Goal: Transaction & Acquisition: Purchase product/service

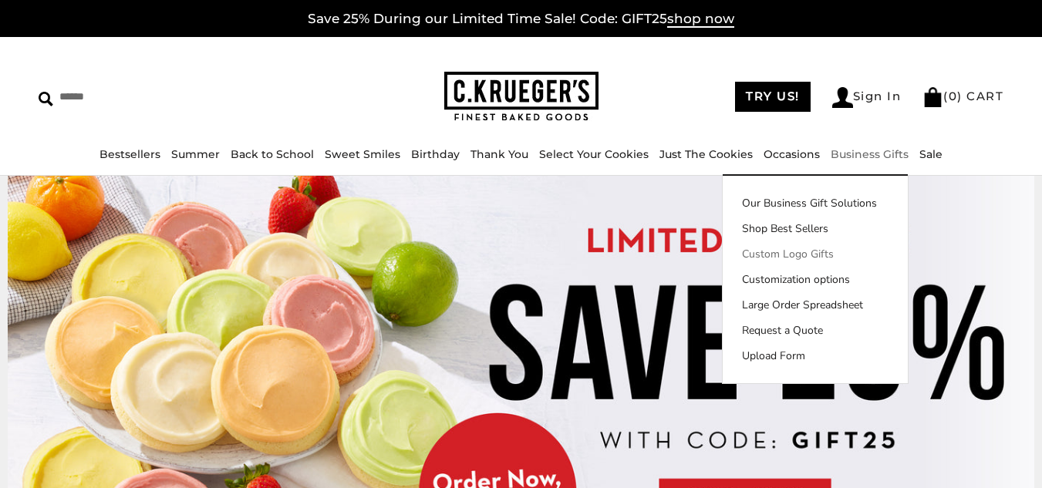
click at [823, 252] on link "Custom Logo Gifts" at bounding box center [814, 254] width 185 height 16
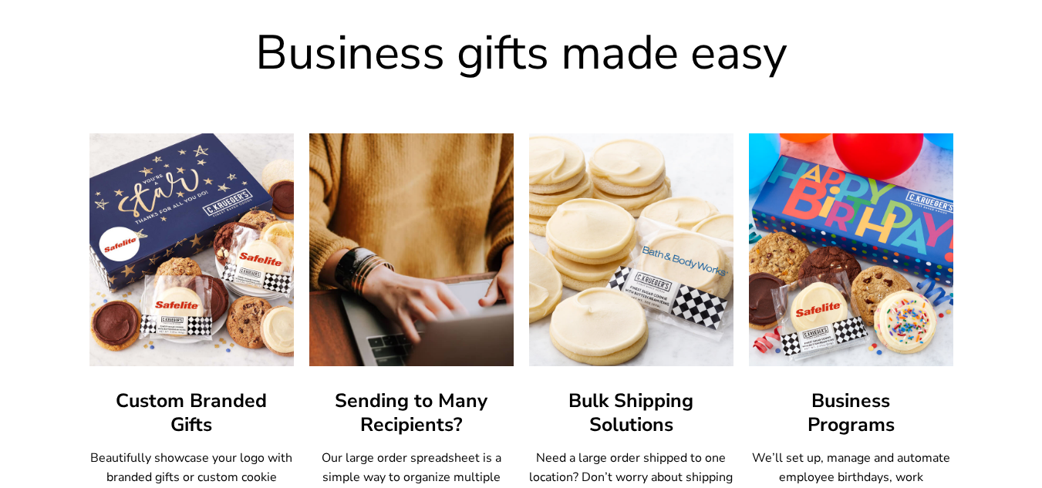
scroll to position [941, 0]
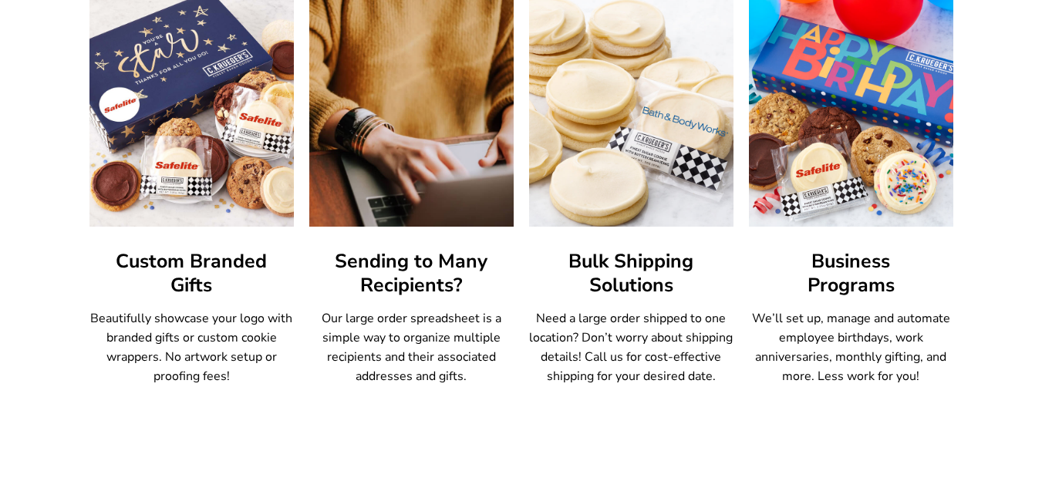
drag, startPoint x: 1048, startPoint y: 74, endPoint x: 1052, endPoint y: 87, distance: 13.9
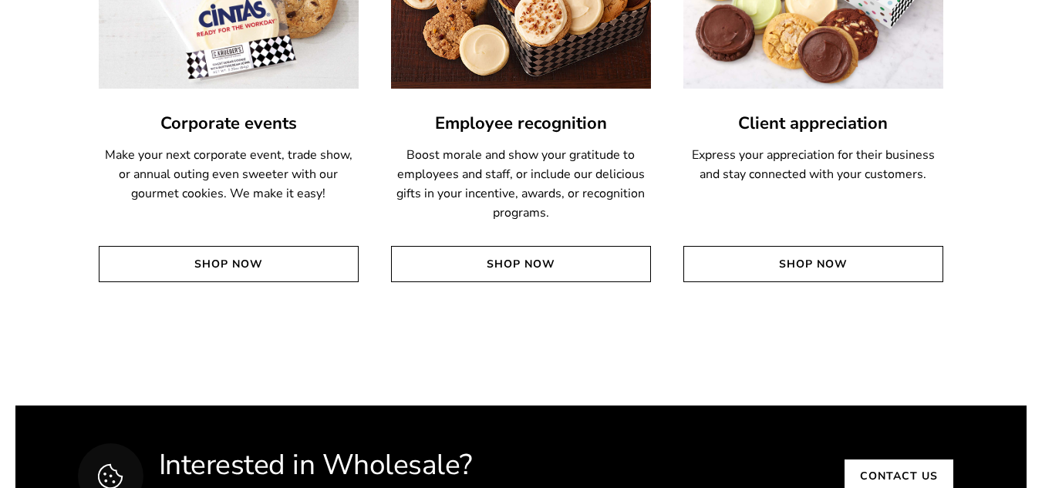
scroll to position [3095, 0]
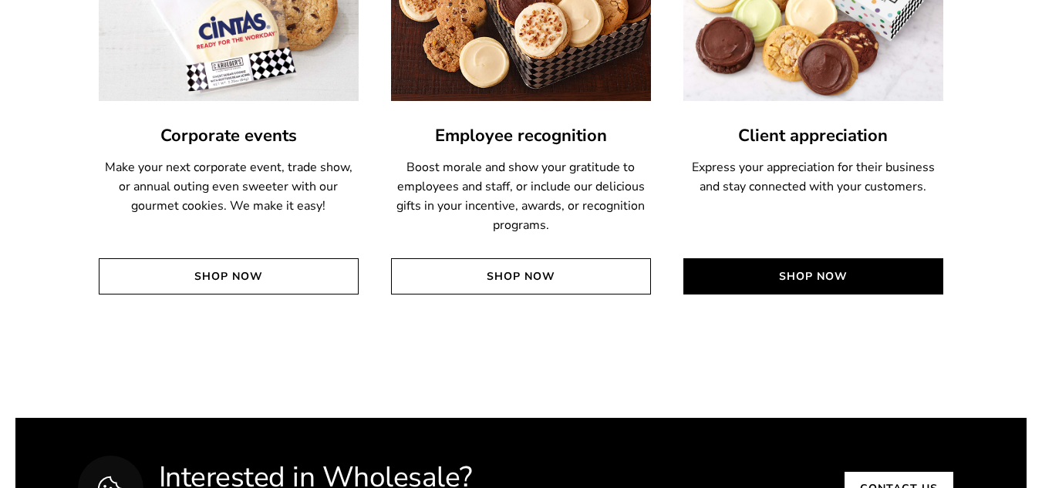
click at [819, 267] on link "Shop Now" at bounding box center [813, 276] width 260 height 36
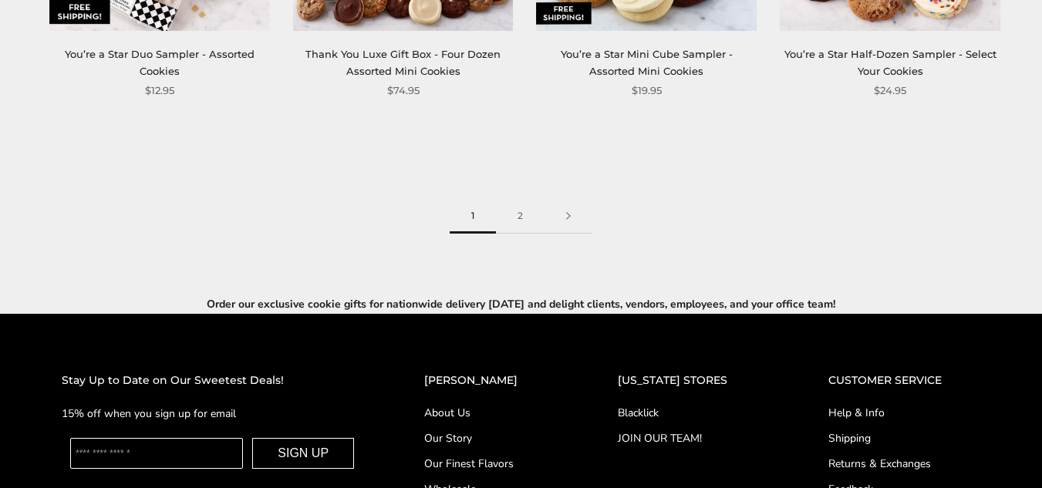
scroll to position [2167, 0]
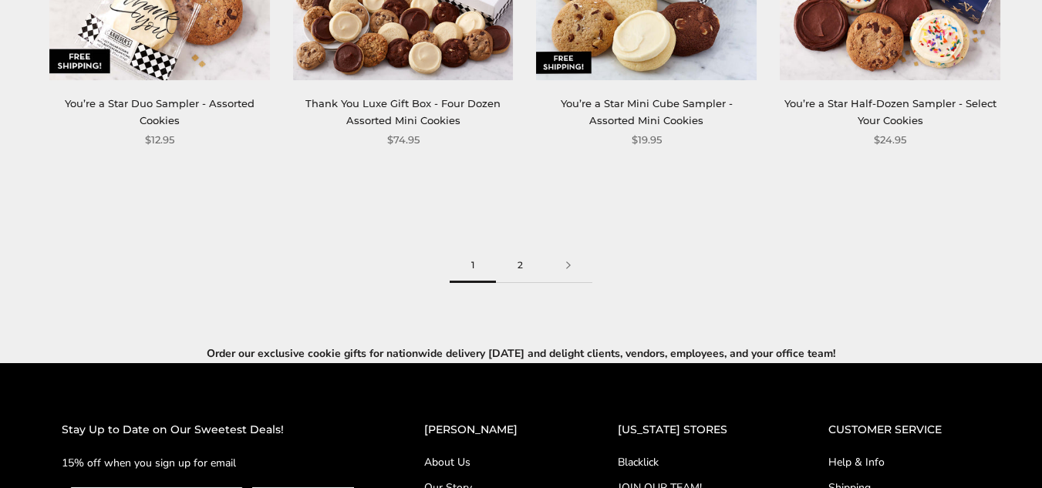
click at [516, 264] on link "2" at bounding box center [520, 265] width 49 height 35
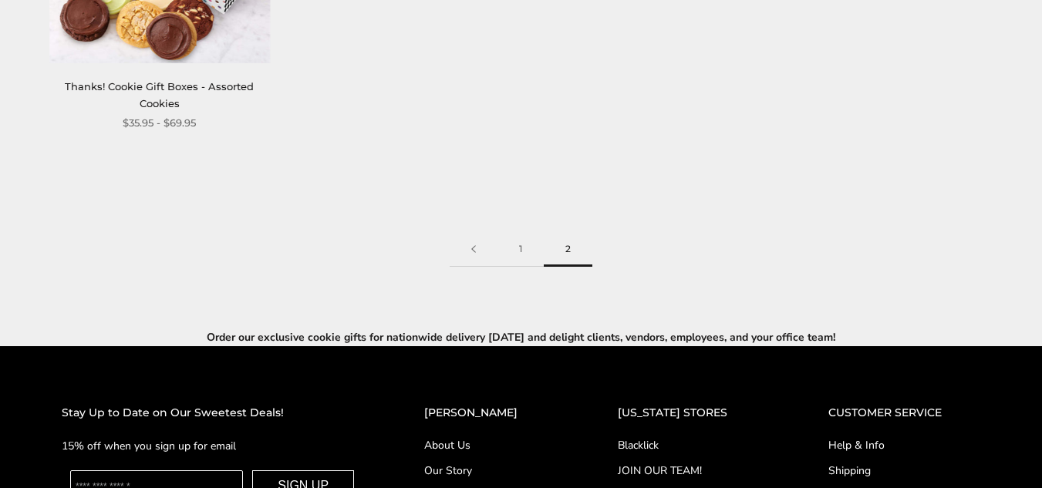
scroll to position [890, 0]
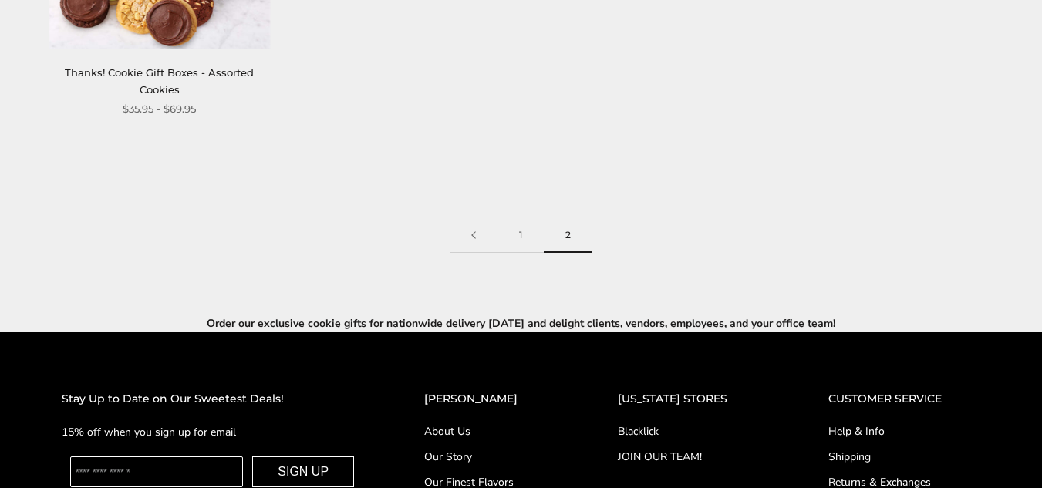
drag, startPoint x: 1047, startPoint y: 28, endPoint x: 1002, endPoint y: 264, distance: 240.3
click at [518, 236] on link "1" at bounding box center [520, 235] width 46 height 35
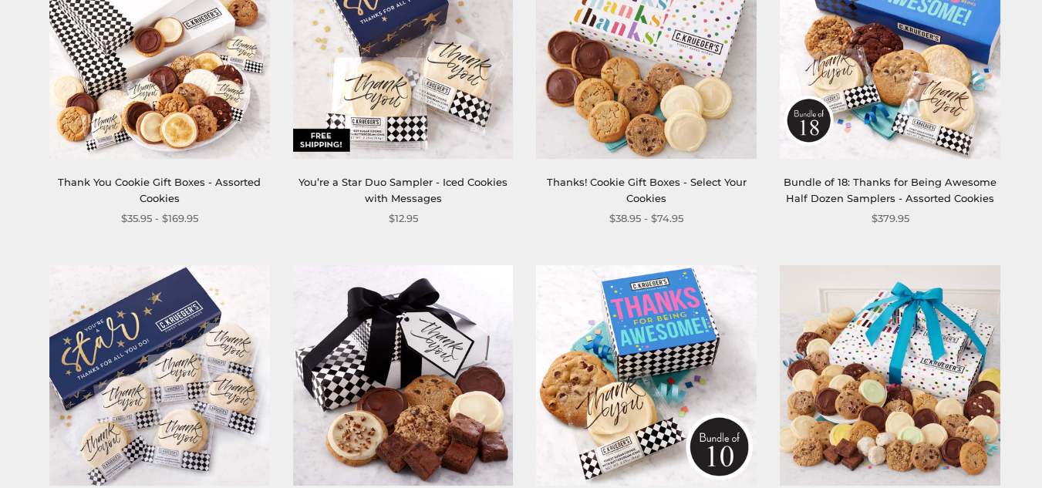
scroll to position [1429, 0]
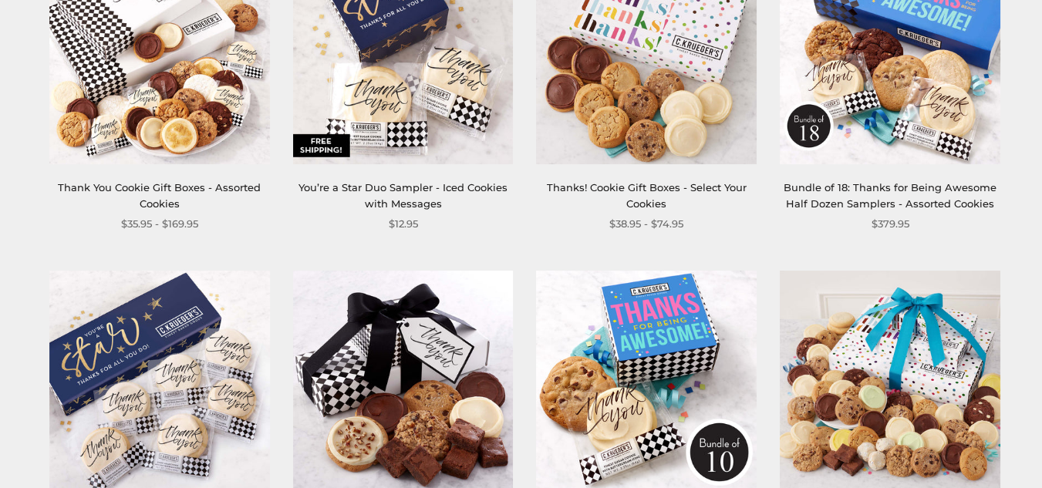
drag, startPoint x: 1047, startPoint y: 33, endPoint x: 1051, endPoint y: 254, distance: 221.3
click at [1041, 254] on html "Skip to content ****** Bestsellers Summer Summer Vibes Summer Garden Hello Suns…" at bounding box center [521, 58] width 1042 height 2974
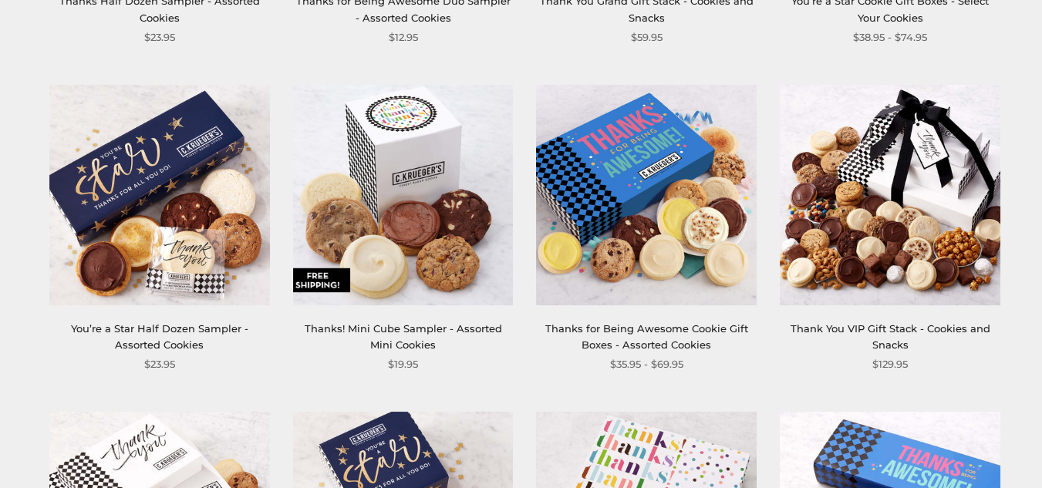
scroll to position [956, 0]
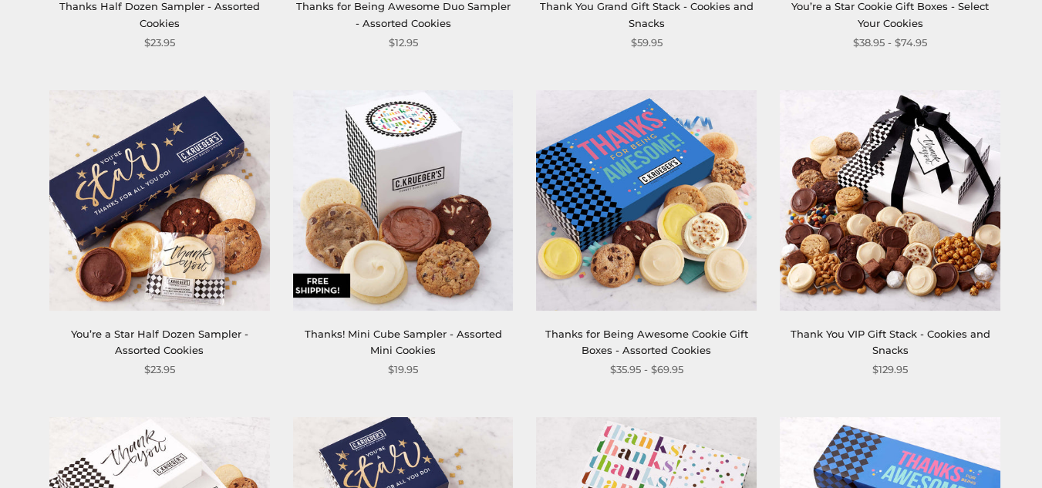
click at [405, 338] on link "Thanks! Mini Cube Sampler - Assorted Mini Cookies" at bounding box center [403, 342] width 197 height 29
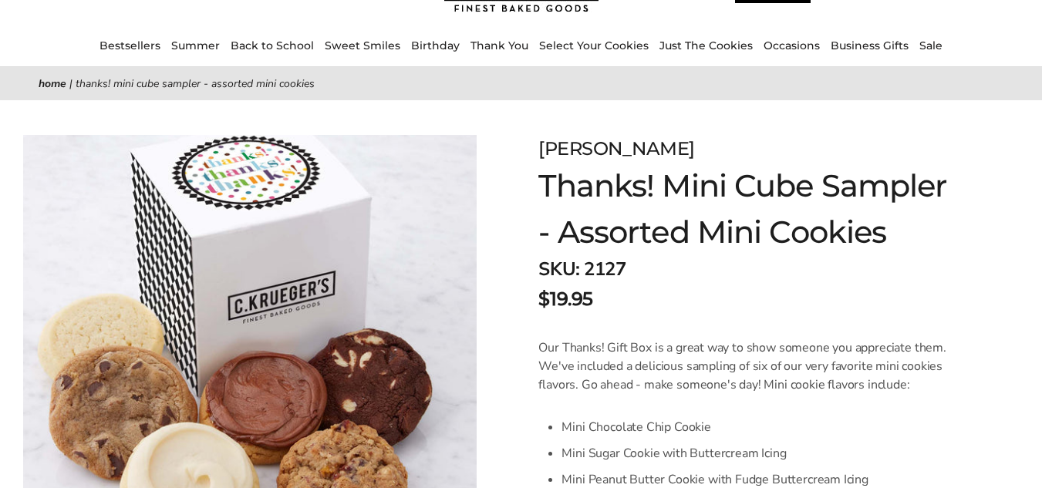
scroll to position [25, 0]
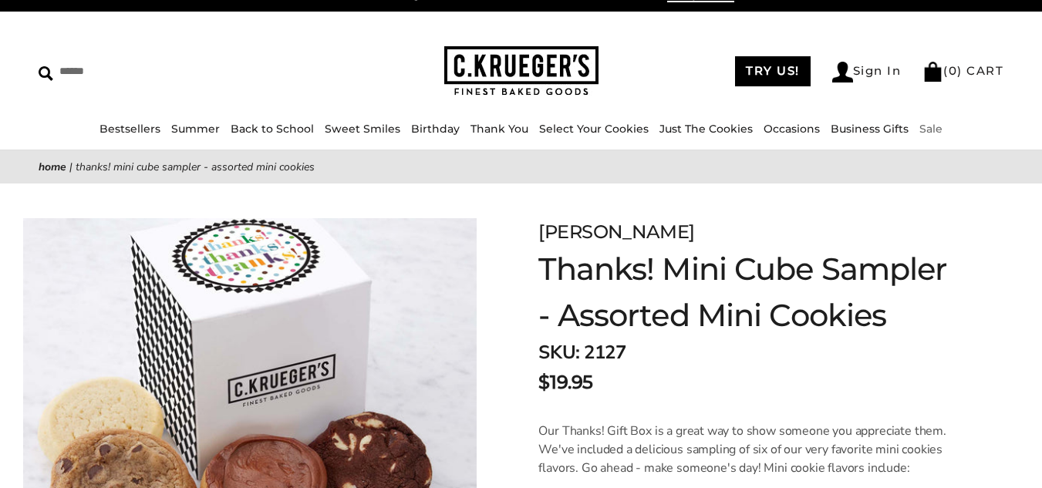
click at [942, 129] on link "Sale" at bounding box center [930, 129] width 23 height 14
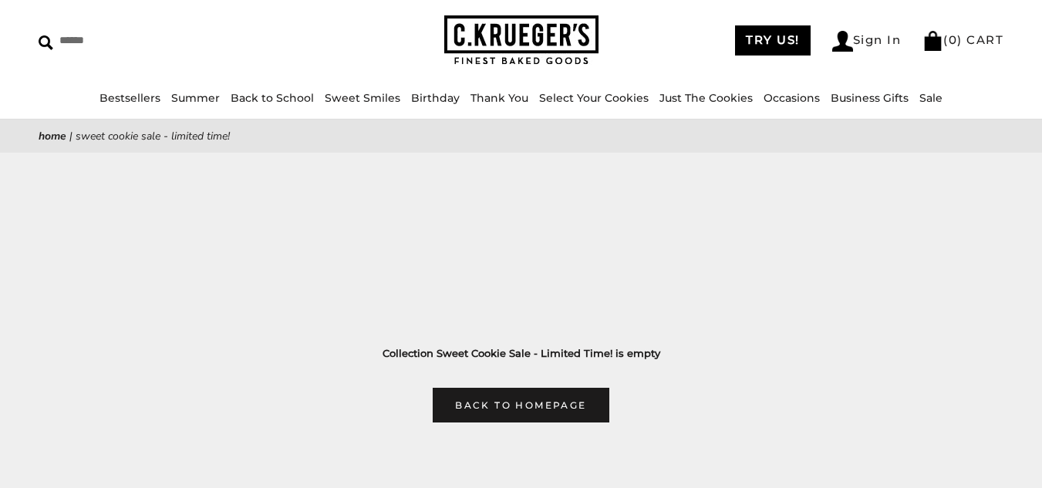
scroll to position [50, 0]
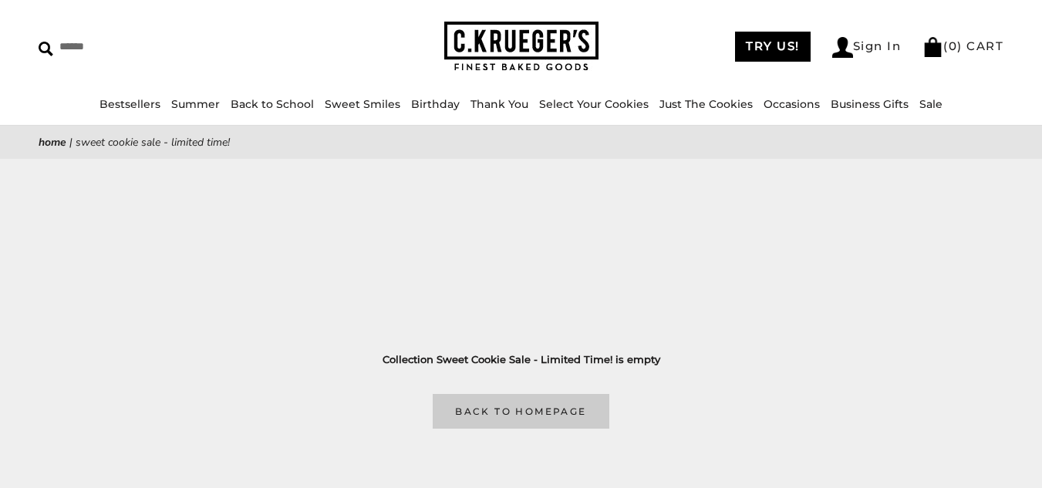
click at [523, 402] on link "Back to homepage" at bounding box center [521, 411] width 176 height 35
